Goal: Browse casually

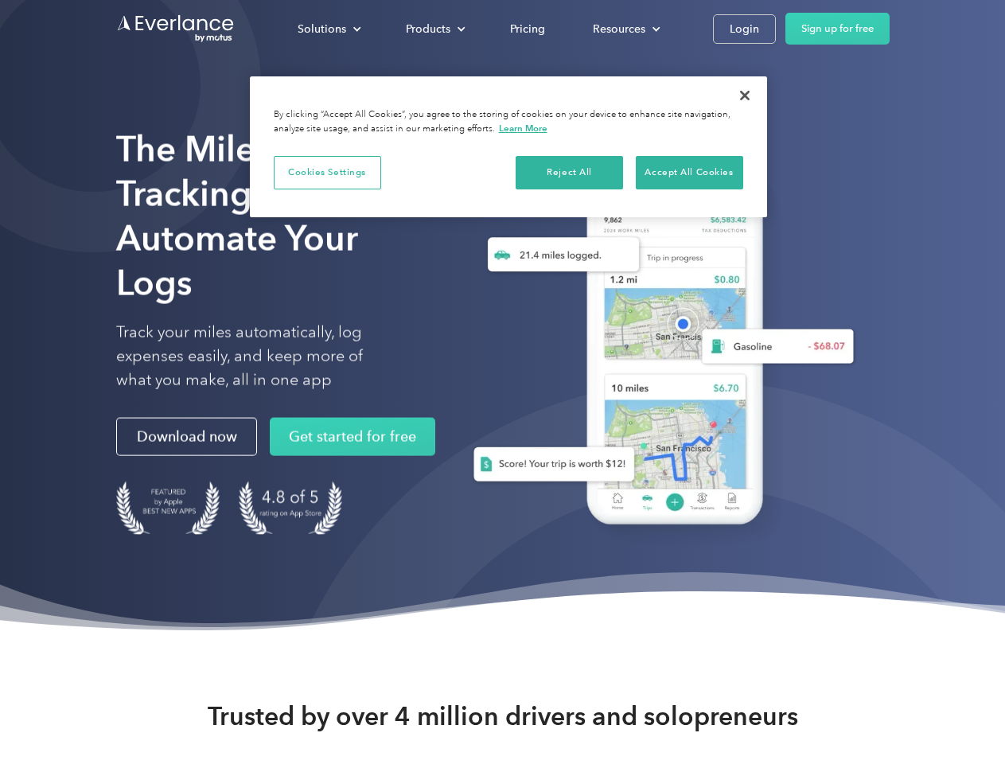
click at [329, 29] on div "Solutions" at bounding box center [322, 29] width 49 height 20
click at [434, 29] on div "Products" at bounding box center [428, 29] width 45 height 20
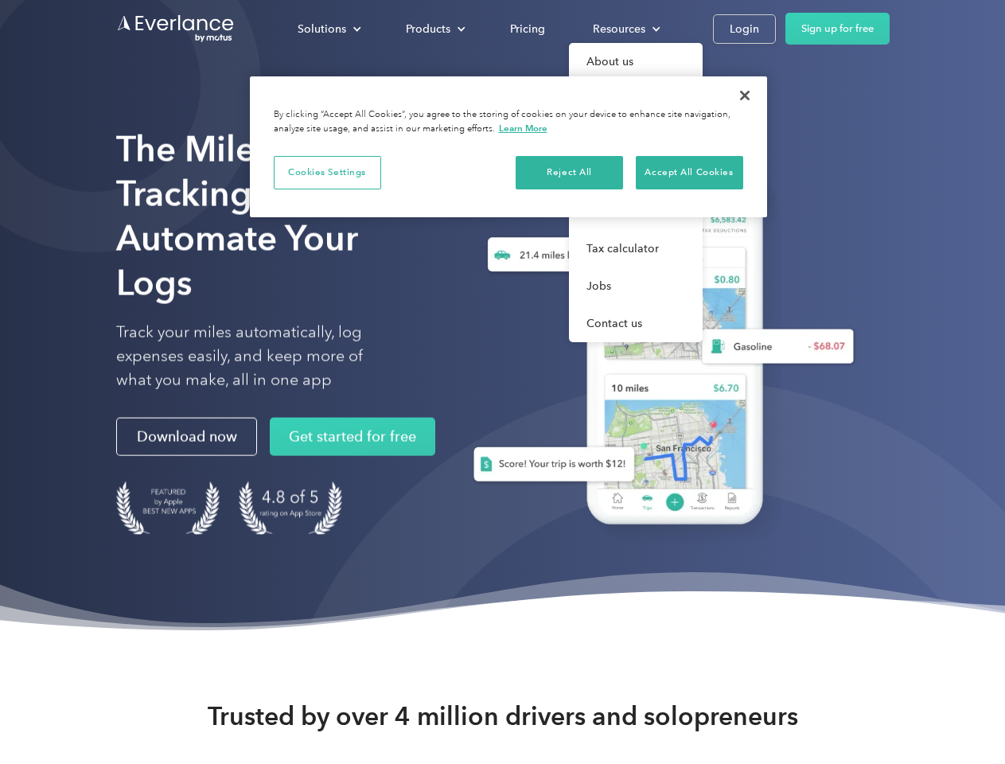
click at [625, 29] on div "Resources" at bounding box center [619, 29] width 53 height 20
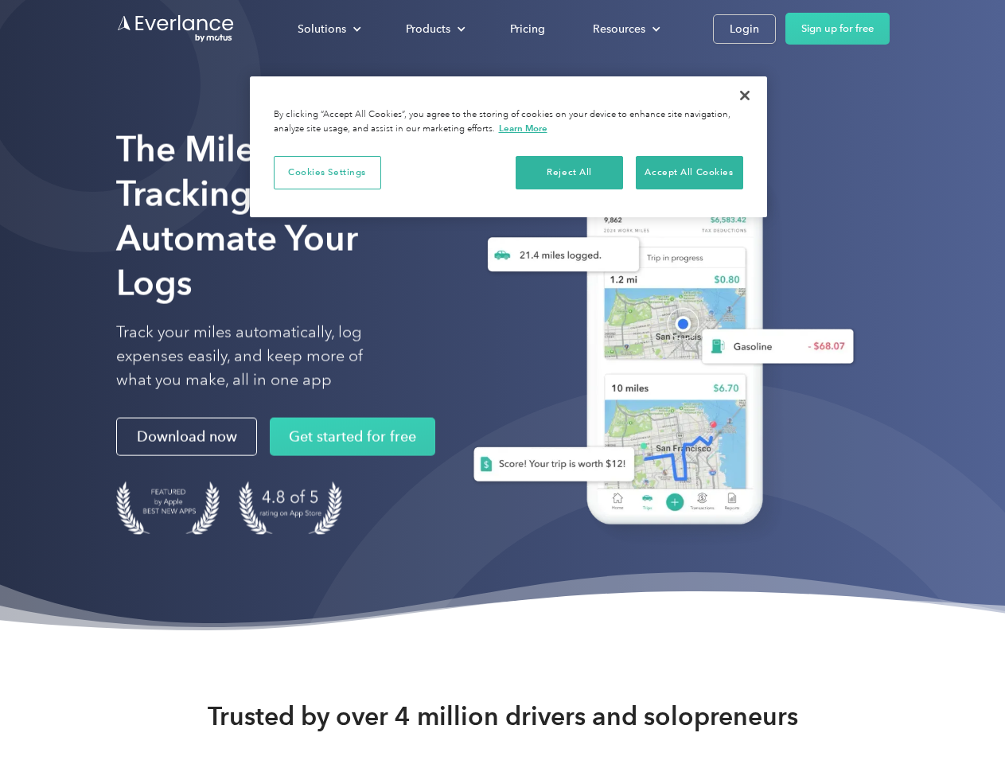
click at [327, 172] on button "Cookies Settings" at bounding box center [327, 172] width 107 height 33
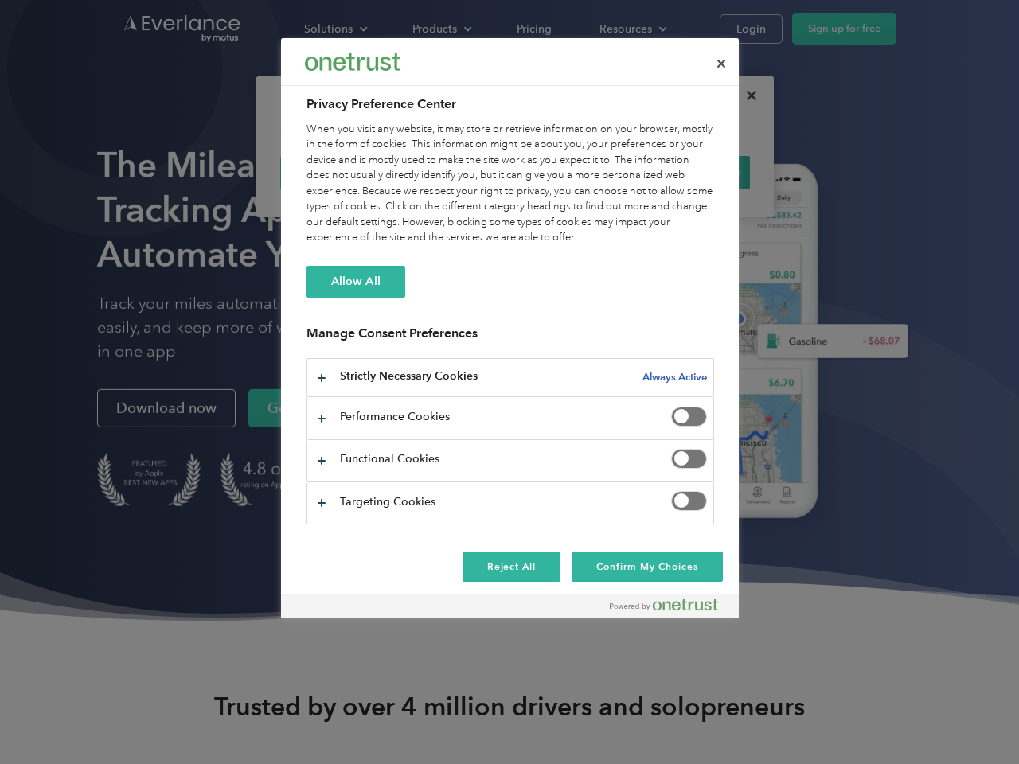
click at [570, 172] on div "When you visit any website, it may store or retrieve information on your browse…" at bounding box center [510, 184] width 408 height 124
click at [689, 172] on div "When you visit any website, it may store or retrieve information on your browse…" at bounding box center [510, 184] width 408 height 124
click at [745, 96] on div at bounding box center [509, 382] width 1019 height 764
